Goal: Transaction & Acquisition: Book appointment/travel/reservation

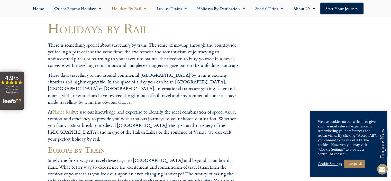
scroll to position [103, 0]
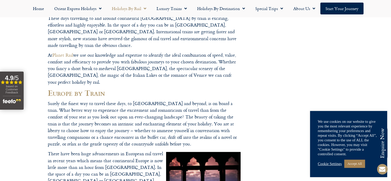
click at [334, 162] on link "Cookie Settings" at bounding box center [330, 163] width 24 height 5
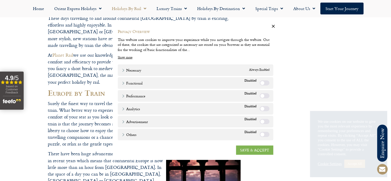
click at [266, 150] on link "SAVE & ACCEPT" at bounding box center [254, 149] width 37 height 9
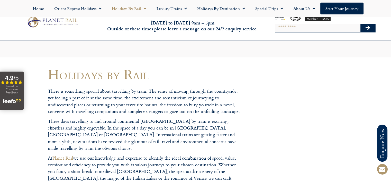
scroll to position [0, 0]
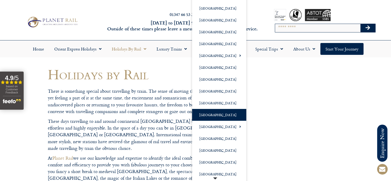
click at [213, 114] on link "[GEOGRAPHIC_DATA]" at bounding box center [219, 115] width 54 height 12
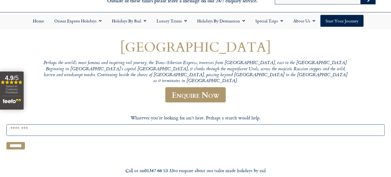
scroll to position [26, 0]
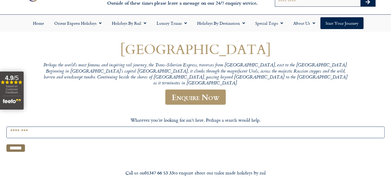
click at [25, 152] on input "******" at bounding box center [15, 147] width 19 height 7
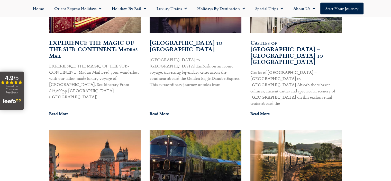
scroll to position [334, 0]
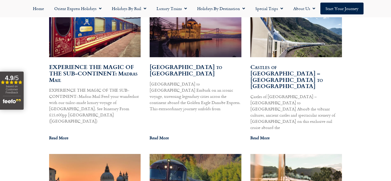
click at [274, 75] on link "Castles of Transylvania – Istanbul to Budapest" at bounding box center [286, 75] width 72 height 27
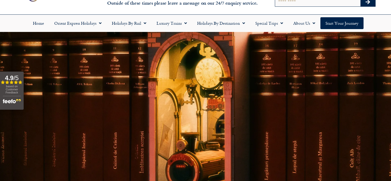
scroll to position [0, 0]
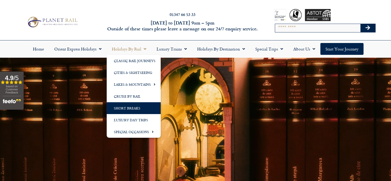
click at [135, 110] on link "Short Breaks" at bounding box center [134, 108] width 54 height 12
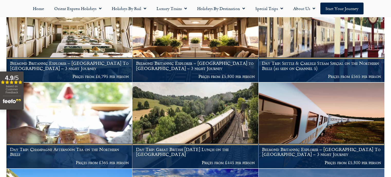
scroll to position [154, 0]
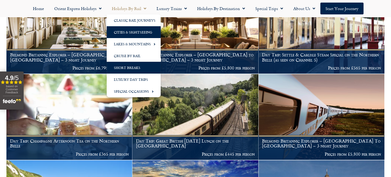
click at [138, 31] on link "Cities & Sightseeing" at bounding box center [134, 32] width 54 height 12
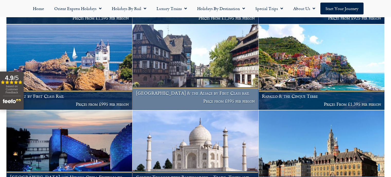
scroll to position [1619, 0]
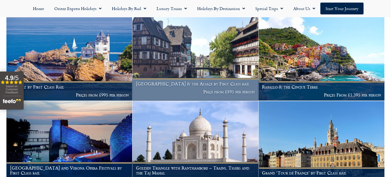
click at [200, 86] on h1 "[GEOGRAPHIC_DATA] & the Alsace by First Class rail" at bounding box center [195, 83] width 119 height 5
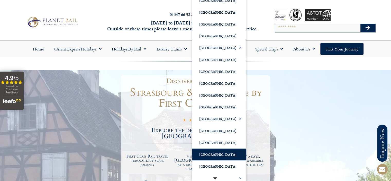
click at [211, 155] on link "[GEOGRAPHIC_DATA]" at bounding box center [219, 154] width 54 height 12
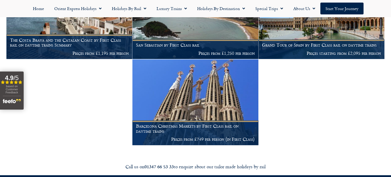
scroll to position [334, 0]
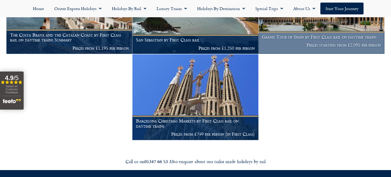
click at [306, 40] on h1 "Grand Tour of Spain by First Class rail on daytime trains" at bounding box center [321, 36] width 119 height 5
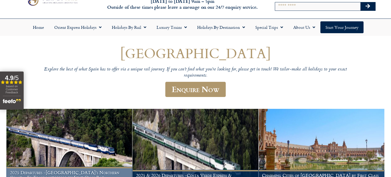
scroll to position [0, 0]
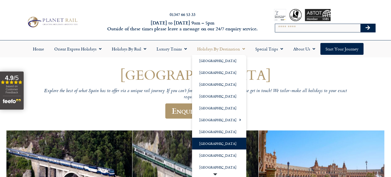
click at [210, 142] on link "[GEOGRAPHIC_DATA]" at bounding box center [219, 143] width 54 height 12
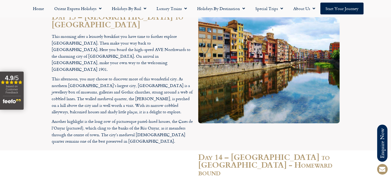
scroll to position [1799, 0]
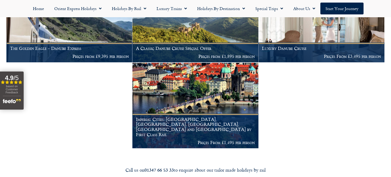
scroll to position [154, 0]
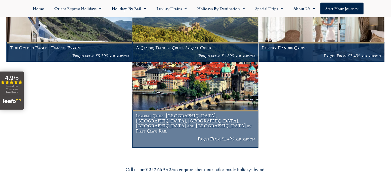
click at [193, 133] on h1 "Imperial Cities: [GEOGRAPHIC_DATA], [GEOGRAPHIC_DATA], [GEOGRAPHIC_DATA], [GEOG…" at bounding box center [195, 123] width 119 height 20
